Goal: Task Accomplishment & Management: Use online tool/utility

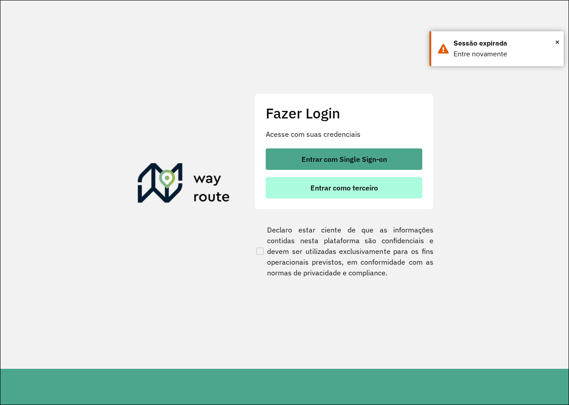
click at [344, 195] on button "Entrar como terceiro" at bounding box center [344, 187] width 157 height 21
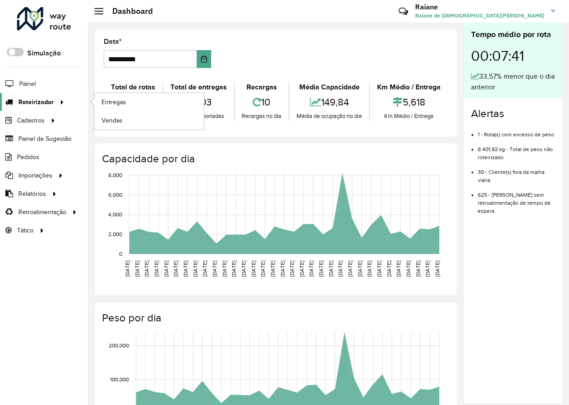
click at [50, 107] on link "Roteirizador" at bounding box center [33, 102] width 67 height 18
click at [116, 101] on span "Entregas" at bounding box center [114, 101] width 25 height 9
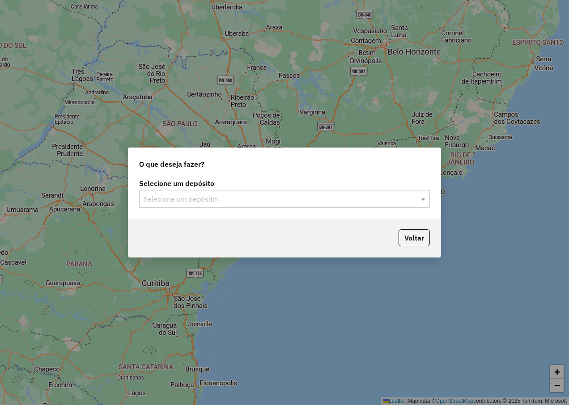
click at [268, 198] on input "text" at bounding box center [276, 199] width 264 height 11
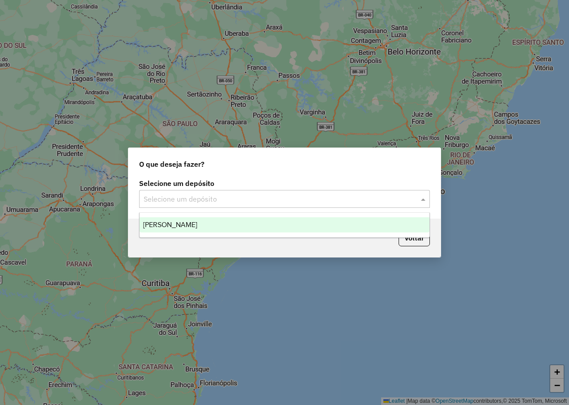
click at [241, 224] on div "[PERSON_NAME]" at bounding box center [285, 224] width 290 height 15
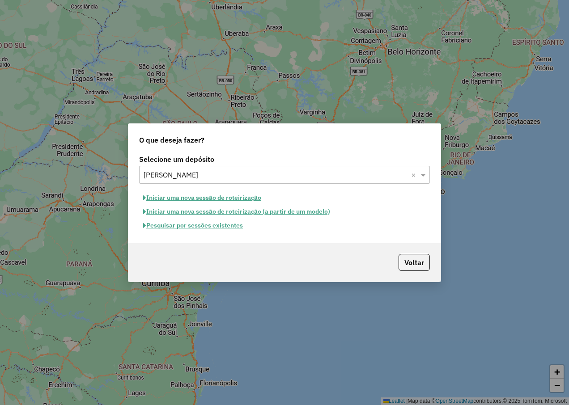
click at [207, 227] on button "Pesquisar por sessões existentes" at bounding box center [193, 226] width 108 height 14
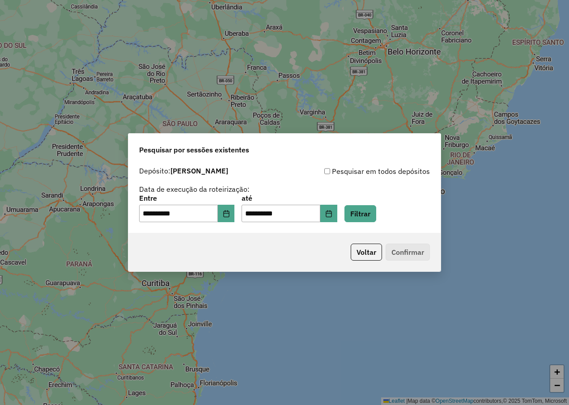
click at [356, 211] on div "**********" at bounding box center [284, 209] width 291 height 28
click at [366, 211] on button "Filtrar" at bounding box center [360, 213] width 32 height 17
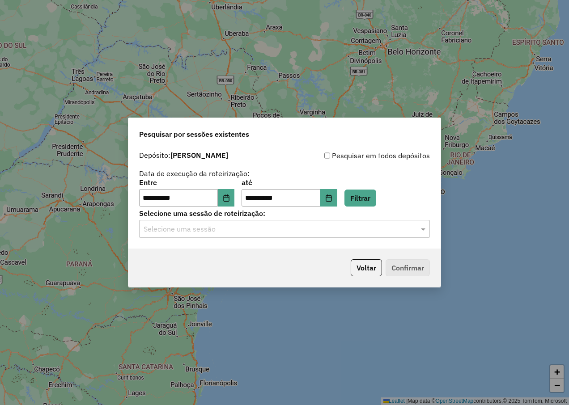
click at [211, 233] on hb-app "**********" at bounding box center [284, 202] width 569 height 405
click at [211, 233] on input "text" at bounding box center [276, 229] width 264 height 11
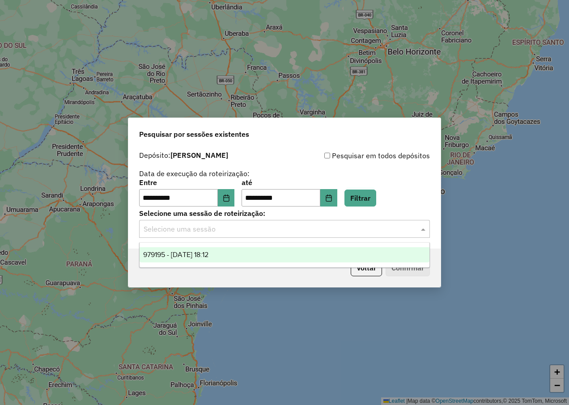
click at [223, 247] on ng-dropdown-panel "979195 - 14/08/2025 18:12" at bounding box center [284, 254] width 291 height 25
click at [226, 255] on div "979195 - 14/08/2025 18:12" at bounding box center [285, 254] width 290 height 15
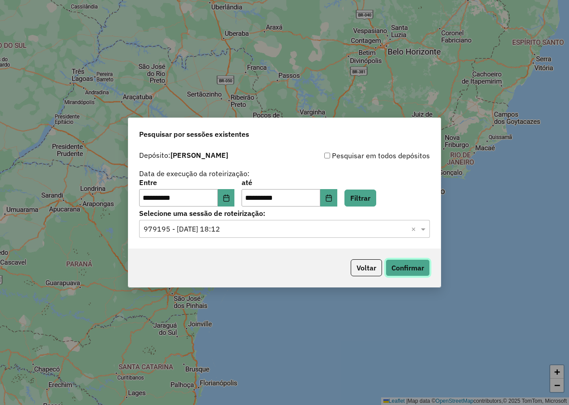
click at [409, 265] on button "Confirmar" at bounding box center [407, 267] width 44 height 17
click at [230, 196] on icon "Choose Date" at bounding box center [226, 198] width 7 height 7
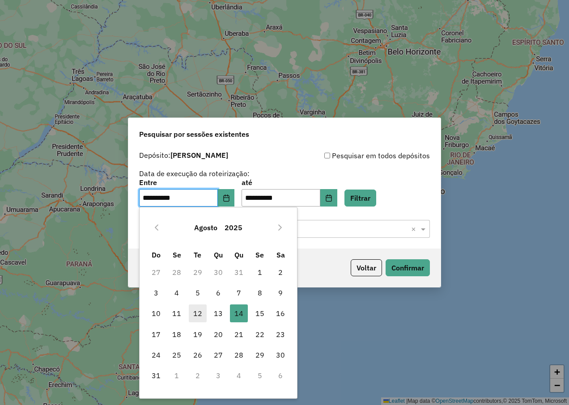
click at [197, 312] on span "12" at bounding box center [198, 314] width 18 height 18
type input "**********"
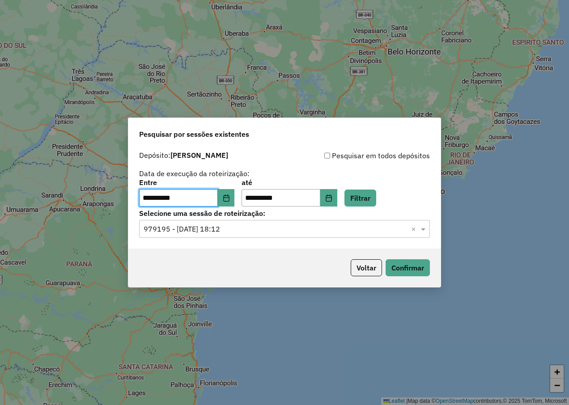
click at [280, 187] on label "até" at bounding box center [288, 182] width 95 height 11
click at [277, 192] on input "**********" at bounding box center [280, 198] width 79 height 18
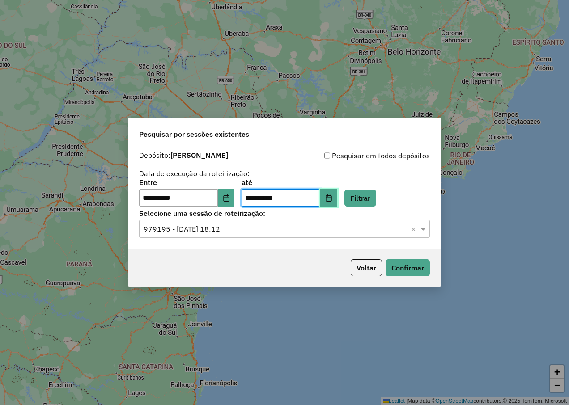
click at [331, 196] on icon "Choose Date" at bounding box center [329, 198] width 6 height 7
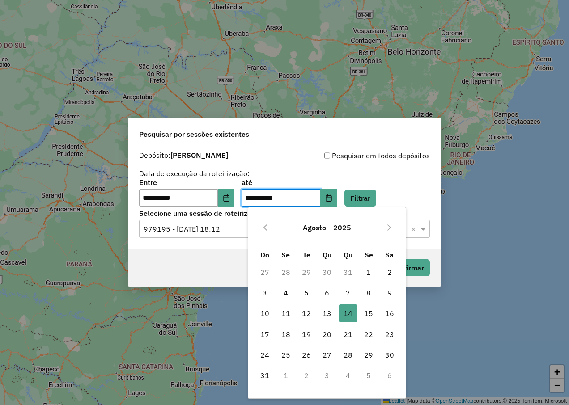
click at [390, 201] on div "**********" at bounding box center [284, 193] width 291 height 28
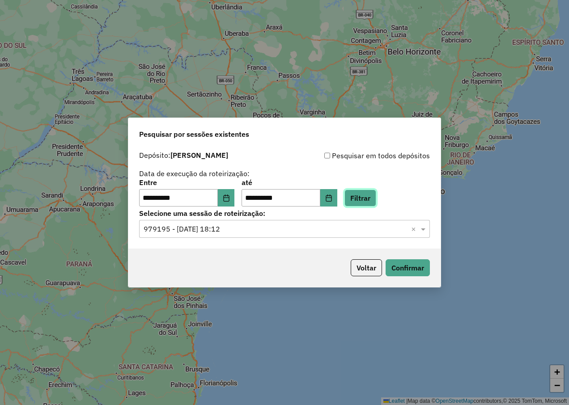
click at [376, 201] on button "Filtrar" at bounding box center [360, 198] width 32 height 17
click at [229, 230] on input "text" at bounding box center [276, 229] width 264 height 11
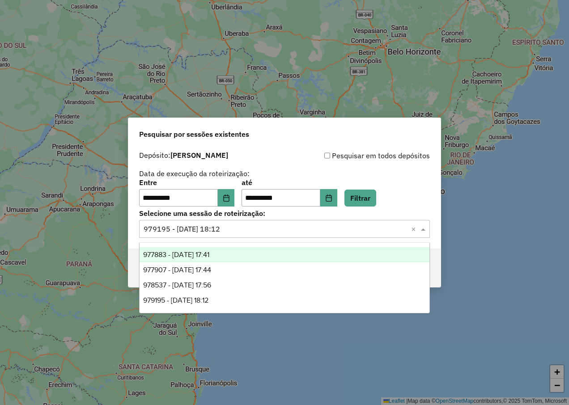
click at [209, 256] on span "977883 - 12/08/2025 17:41" at bounding box center [176, 255] width 66 height 8
click at [244, 236] on div "Selecione uma sessão × 977883 - 12/08/2025 17:41 ×" at bounding box center [284, 229] width 291 height 18
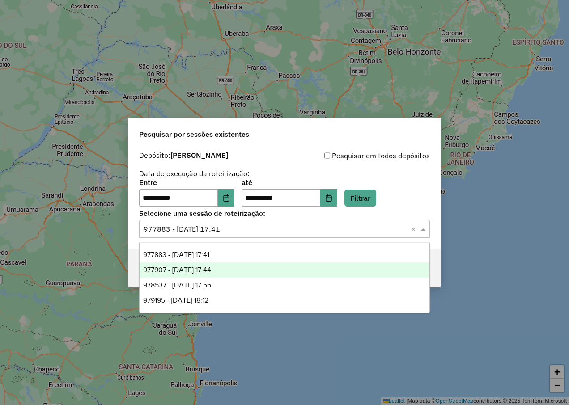
click at [237, 270] on div "977907 - 12/08/2025 17:44" at bounding box center [285, 270] width 290 height 15
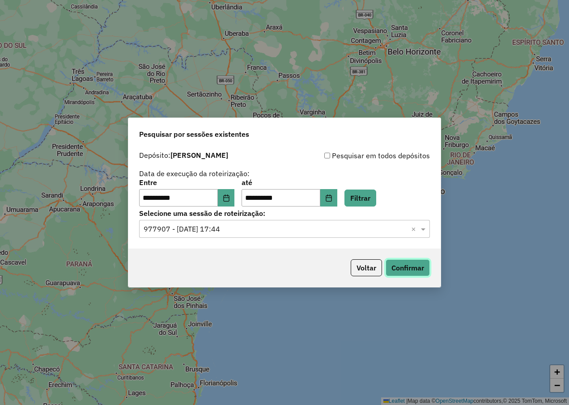
click at [409, 267] on button "Confirmar" at bounding box center [407, 267] width 44 height 17
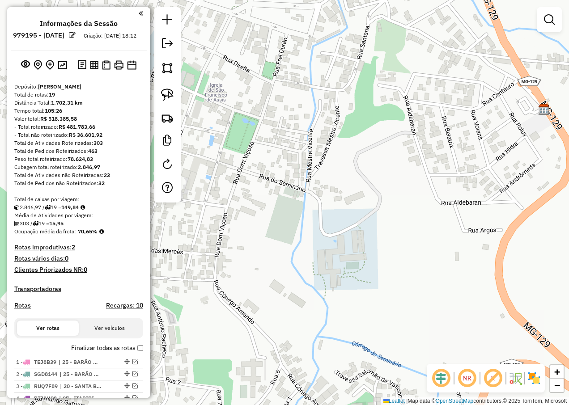
drag, startPoint x: 362, startPoint y: 139, endPoint x: 348, endPoint y: 241, distance: 102.8
click at [348, 241] on div "Janela de atendimento Grade de atendimento Capacidade Transportadoras Veículos …" at bounding box center [284, 202] width 569 height 405
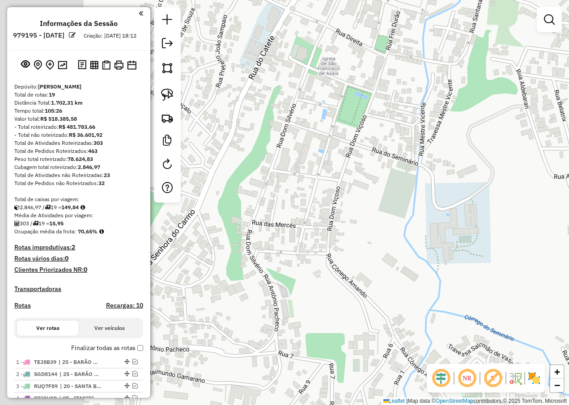
drag, startPoint x: 302, startPoint y: 247, endPoint x: 419, endPoint y: 217, distance: 121.4
click at [419, 217] on div "Janela de atendimento Grade de atendimento Capacidade Transportadoras Veículos …" at bounding box center [284, 202] width 569 height 405
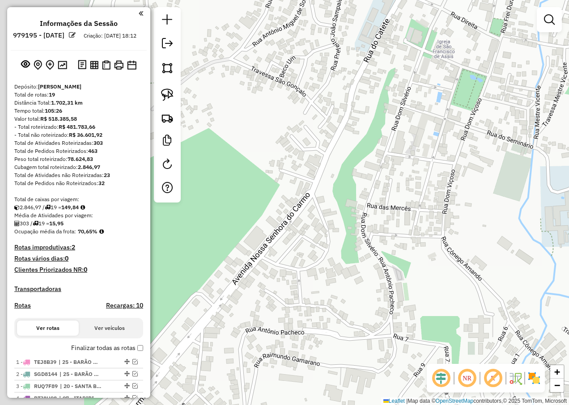
drag, startPoint x: 325, startPoint y: 267, endPoint x: 427, endPoint y: 254, distance: 103.1
click at [427, 254] on div "Janela de atendimento Grade de atendimento Capacidade Transportadoras Veículos …" at bounding box center [284, 202] width 569 height 405
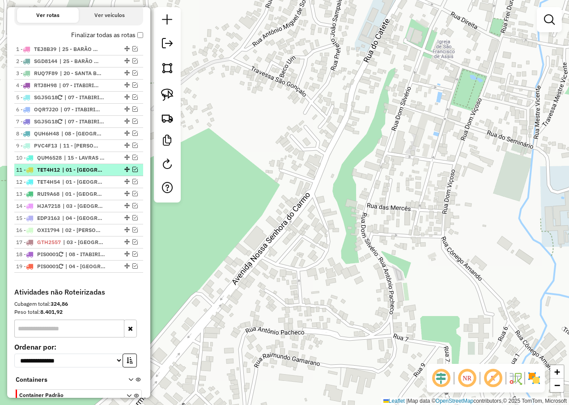
scroll to position [268, 0]
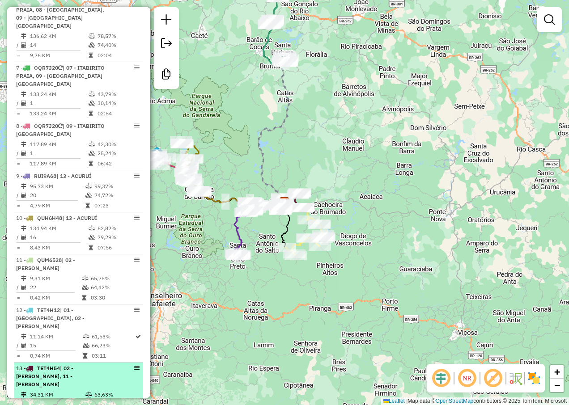
scroll to position [671, 0]
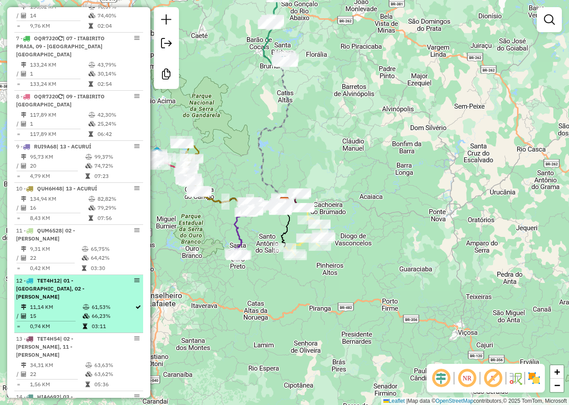
click at [47, 303] on td "11,14 KM" at bounding box center [56, 307] width 53 height 9
select select "**********"
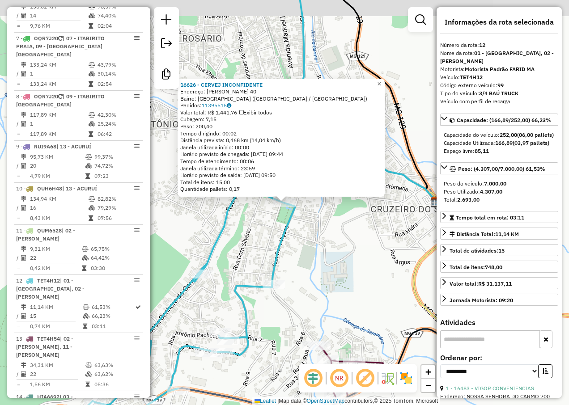
scroll to position [923, 0]
